Goal: Register for event/course

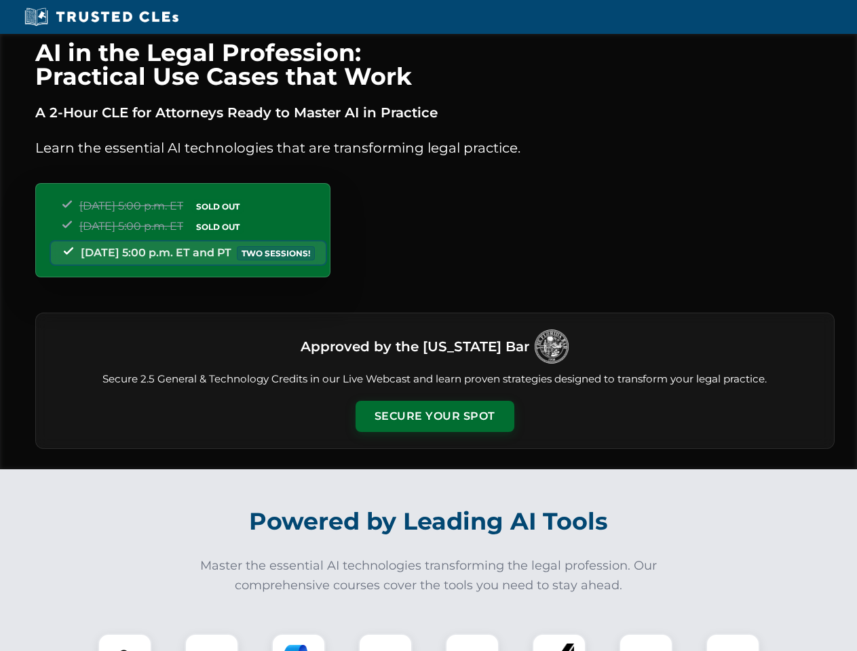
click at [434, 416] on button "Secure Your Spot" at bounding box center [434, 416] width 159 height 31
click at [125, 642] on img at bounding box center [124, 660] width 39 height 39
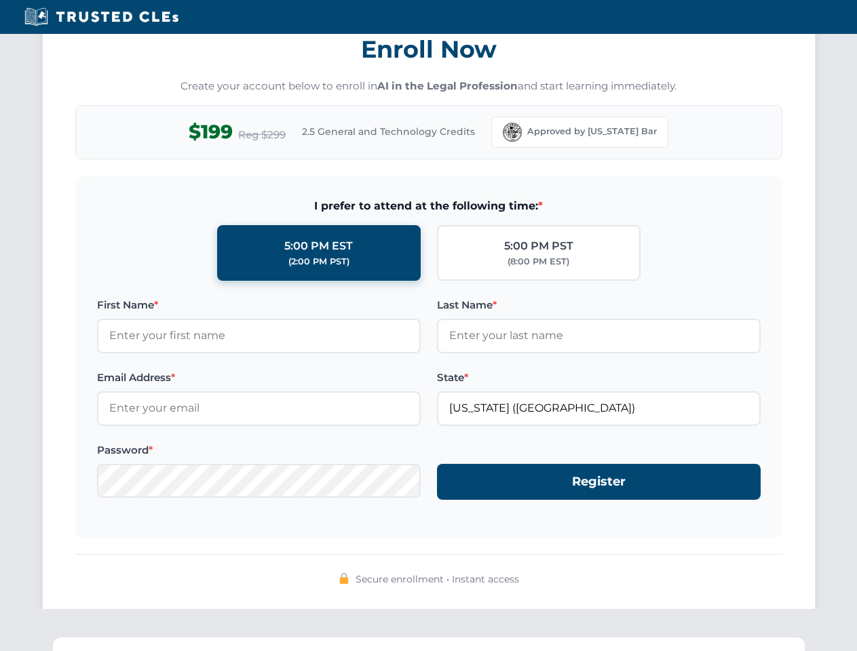
scroll to position [1331, 0]
